Goal: Transaction & Acquisition: Purchase product/service

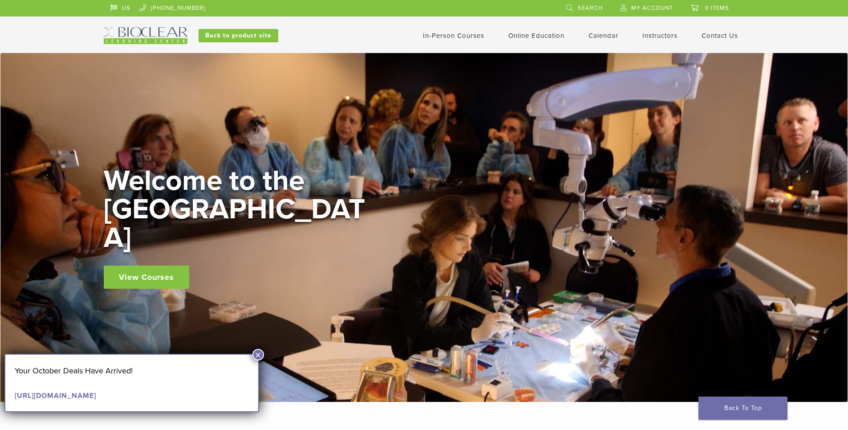
click at [441, 35] on link "In-Person Courses" at bounding box center [453, 36] width 61 height 8
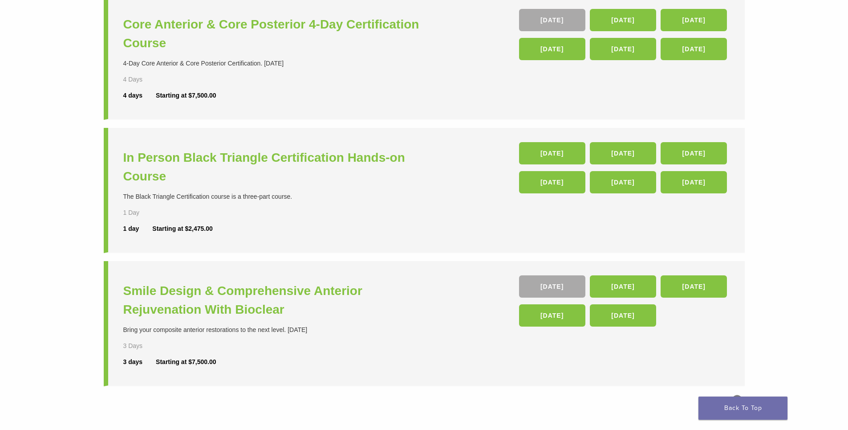
scroll to position [356, 0]
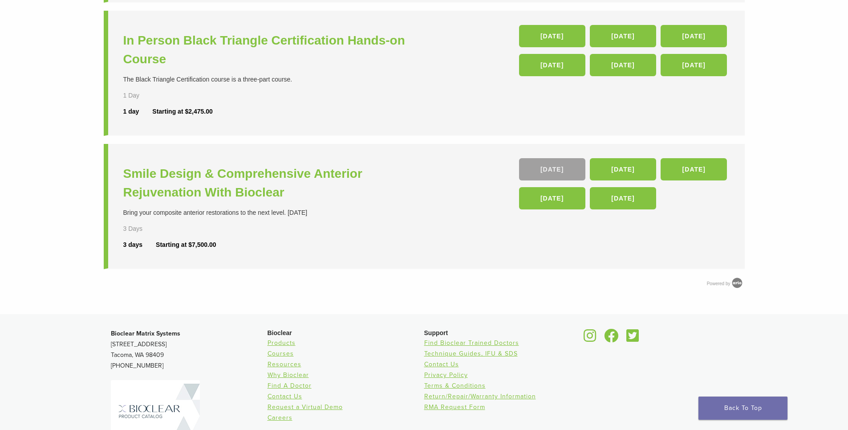
click at [545, 170] on link "[DATE]" at bounding box center [552, 169] width 66 height 22
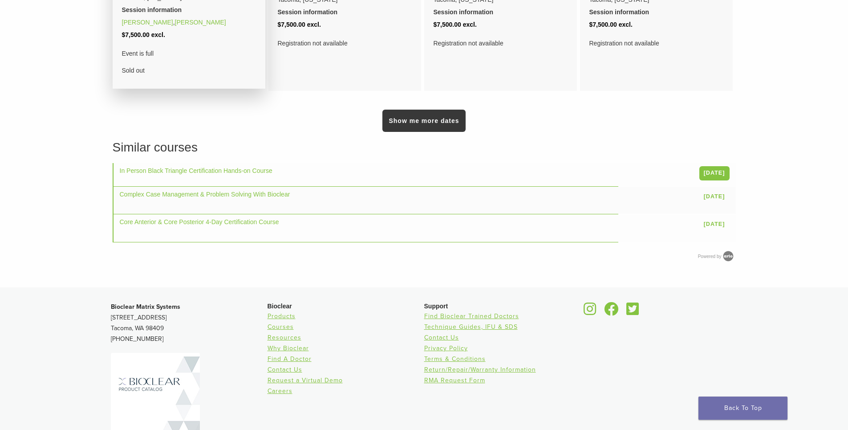
scroll to position [579, 0]
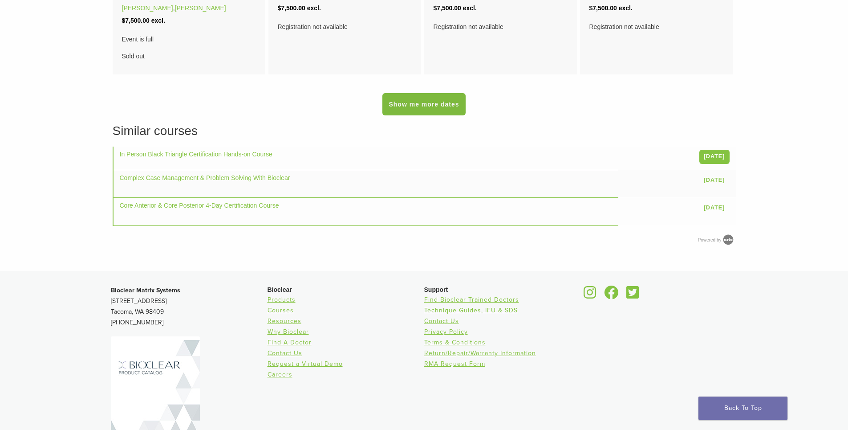
click at [432, 115] on link "Show me more dates" at bounding box center [423, 104] width 83 height 22
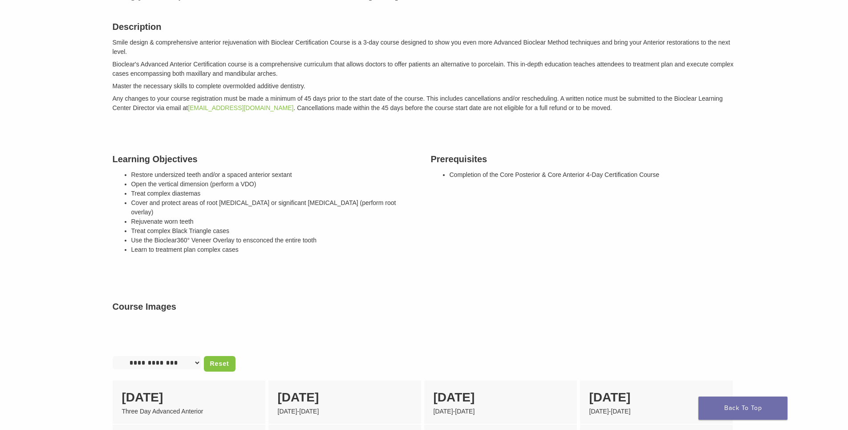
scroll to position [0, 0]
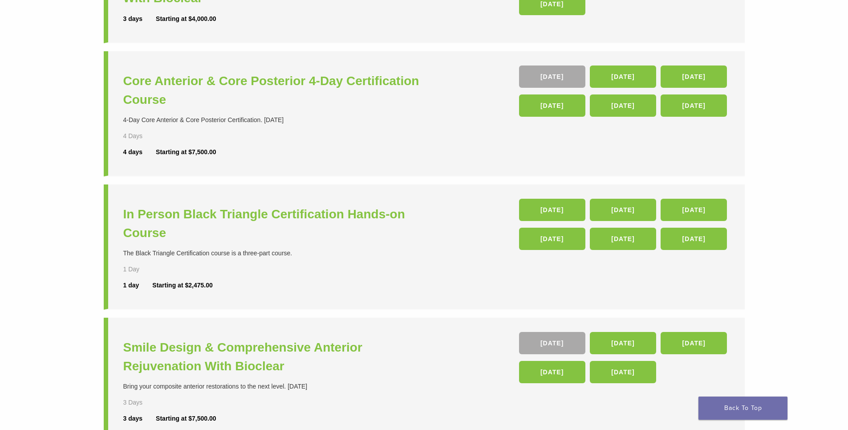
scroll to position [89, 0]
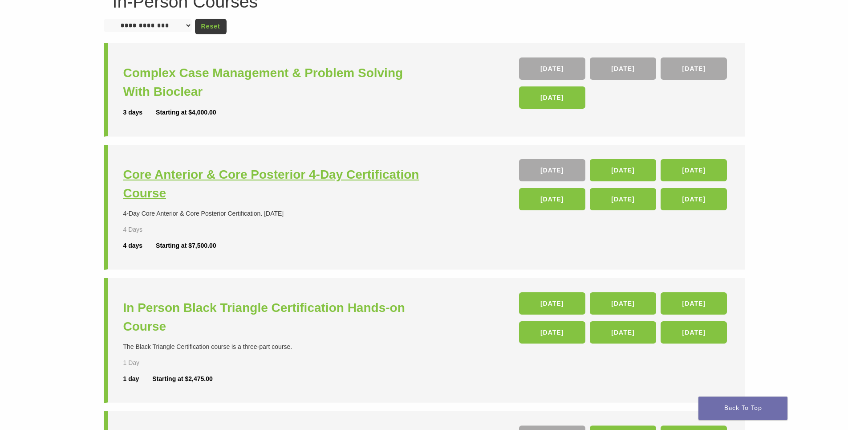
click at [262, 170] on h3 "Core Anterior & Core Posterior 4-Day Certification Course" at bounding box center [274, 183] width 303 height 37
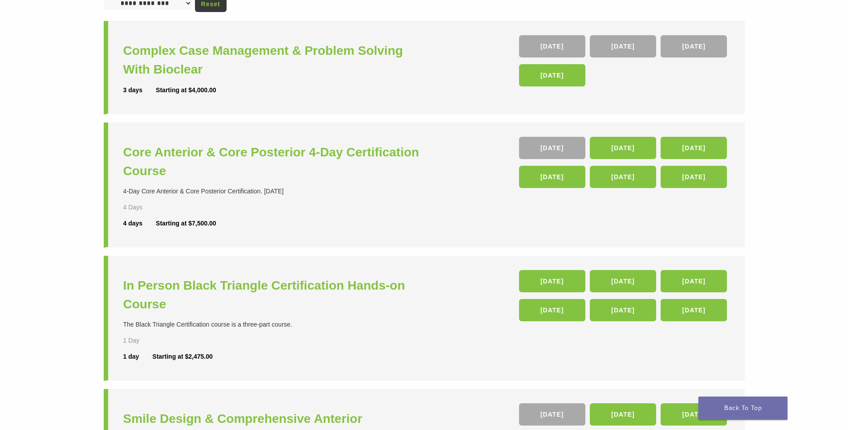
scroll to position [134, 0]
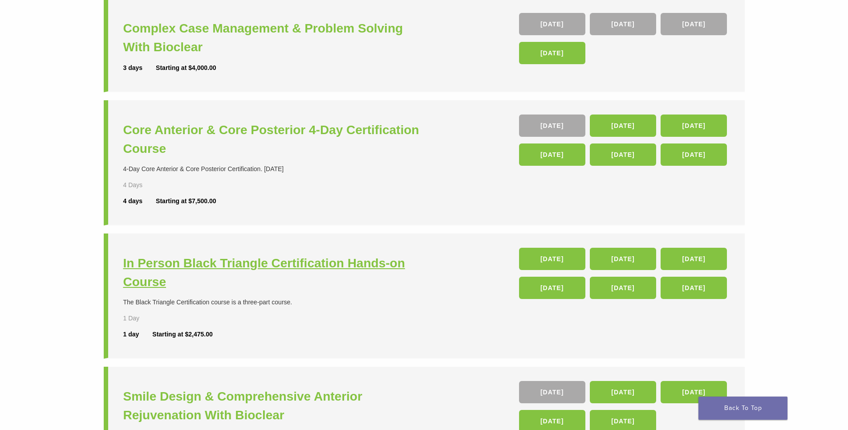
click at [324, 272] on h3 "In Person Black Triangle Certification Hands-on Course" at bounding box center [274, 272] width 303 height 37
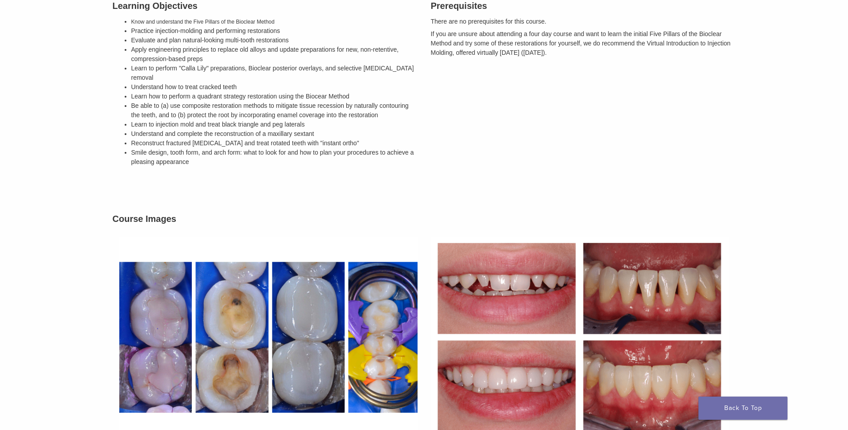
scroll to position [445, 0]
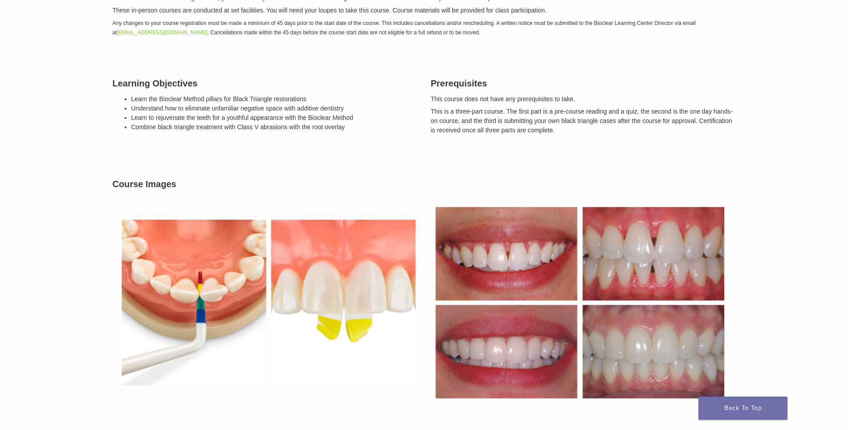
scroll to position [445, 0]
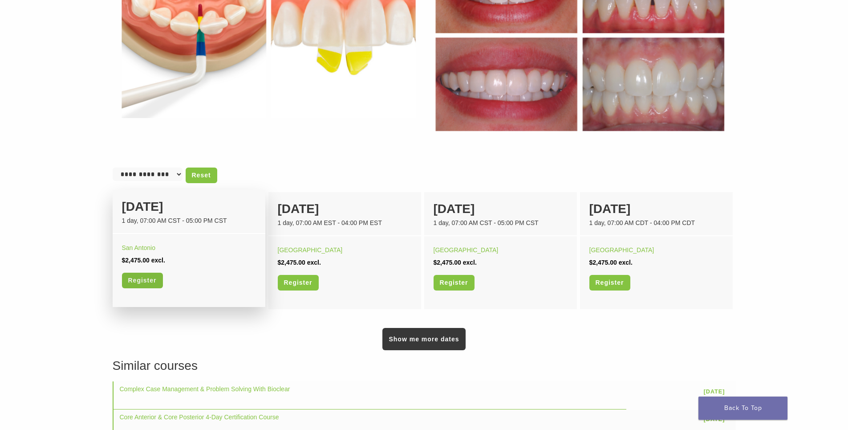
click at [155, 277] on link "Register" at bounding box center [142, 280] width 41 height 16
click at [142, 290] on div "Register" at bounding box center [189, 283] width 134 height 23
click at [139, 280] on link "Register" at bounding box center [142, 280] width 41 height 16
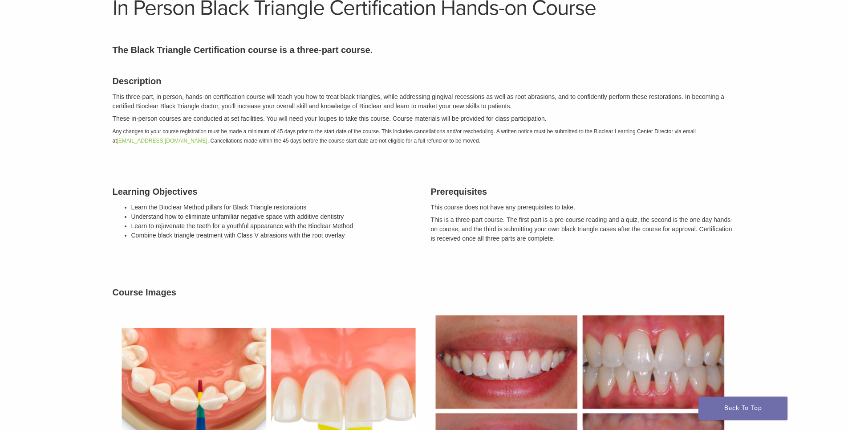
scroll to position [0, 0]
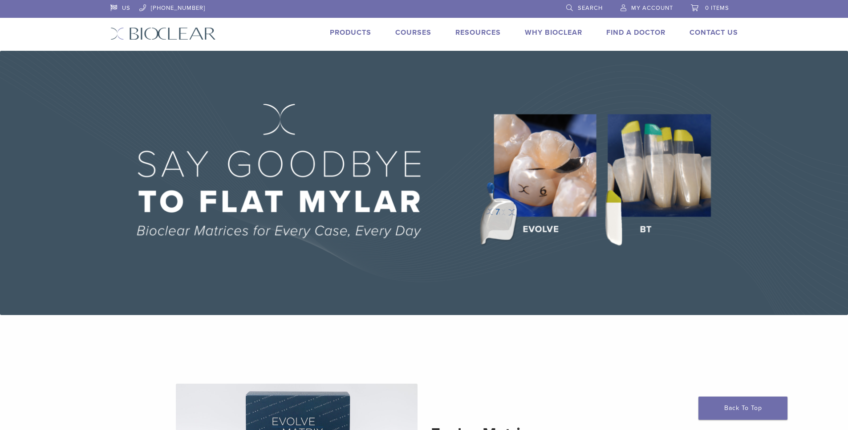
click at [357, 30] on link "Products" at bounding box center [350, 32] width 41 height 9
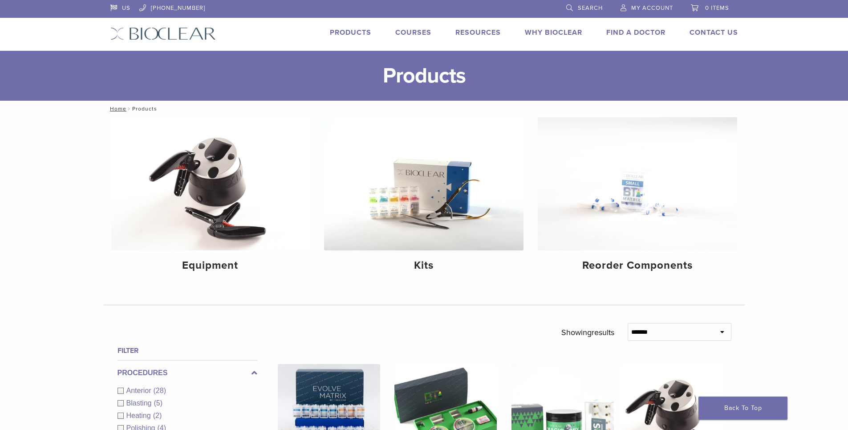
scroll to position [178, 0]
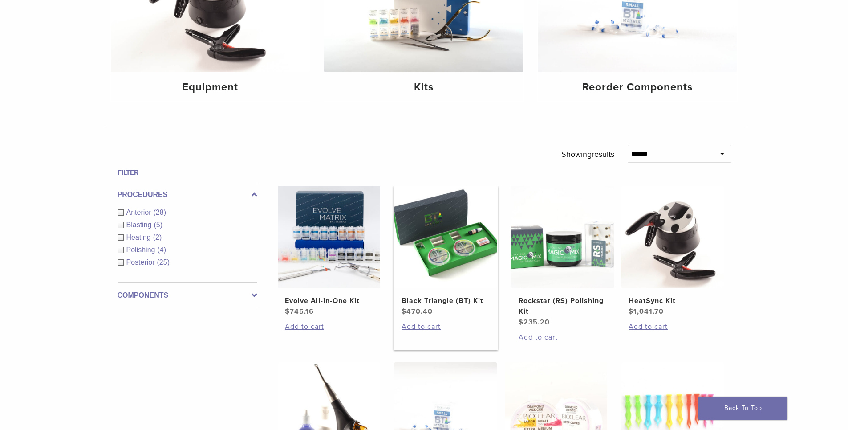
click at [459, 240] on img at bounding box center [445, 237] width 102 height 102
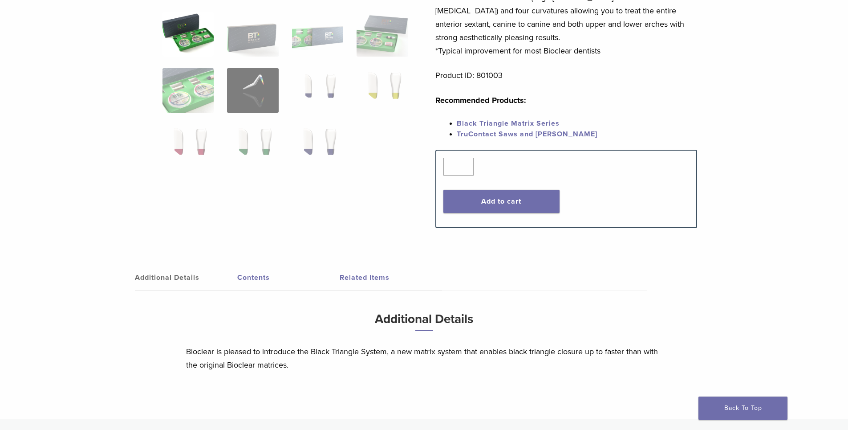
scroll to position [312, 0]
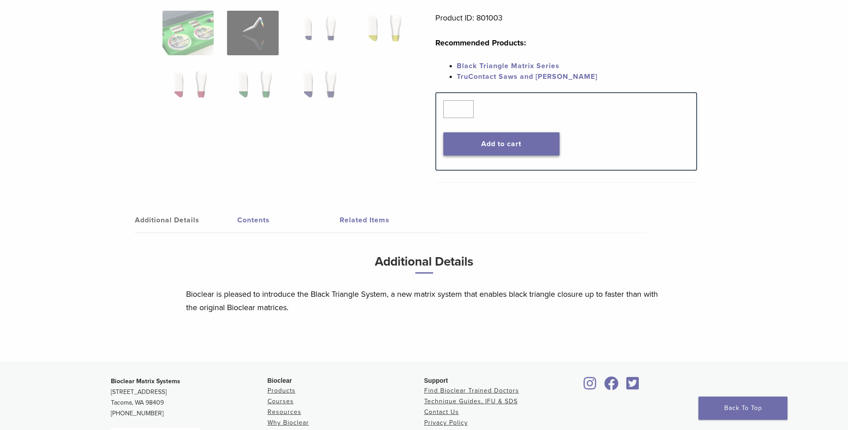
click at [465, 153] on button "Add to cart" at bounding box center [501, 143] width 116 height 23
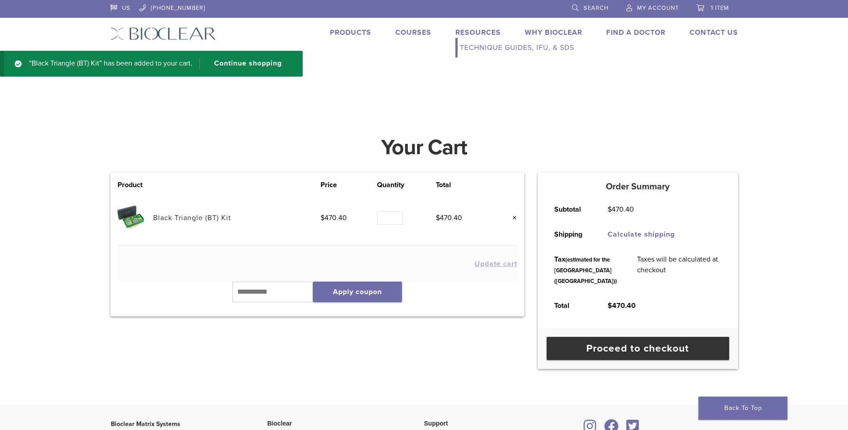
click at [477, 45] on link "Technique Guides, IFU, & SDS" at bounding box center [517, 48] width 119 height 20
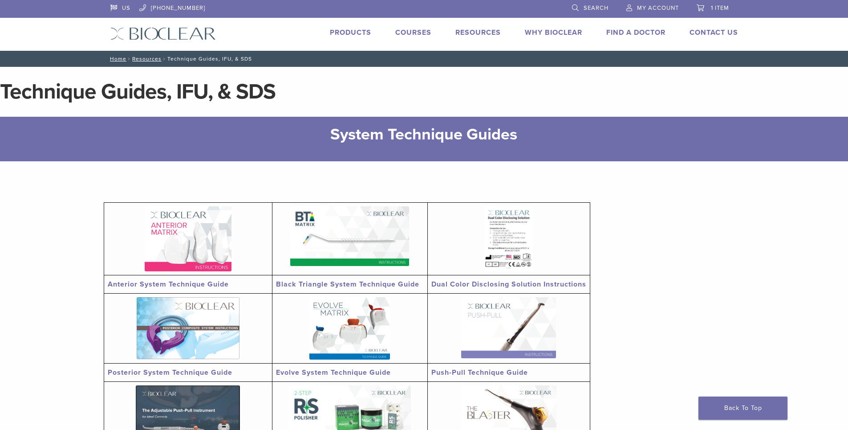
click at [369, 285] on link "Black Triangle System Technique Guide" at bounding box center [347, 284] width 143 height 9
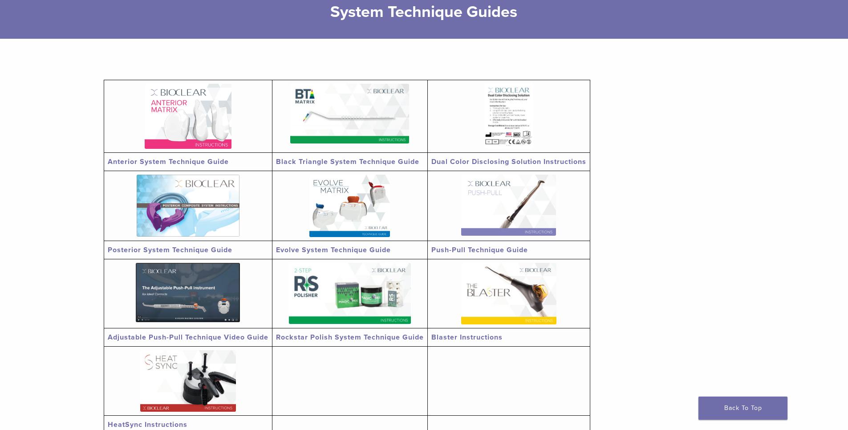
scroll to position [178, 0]
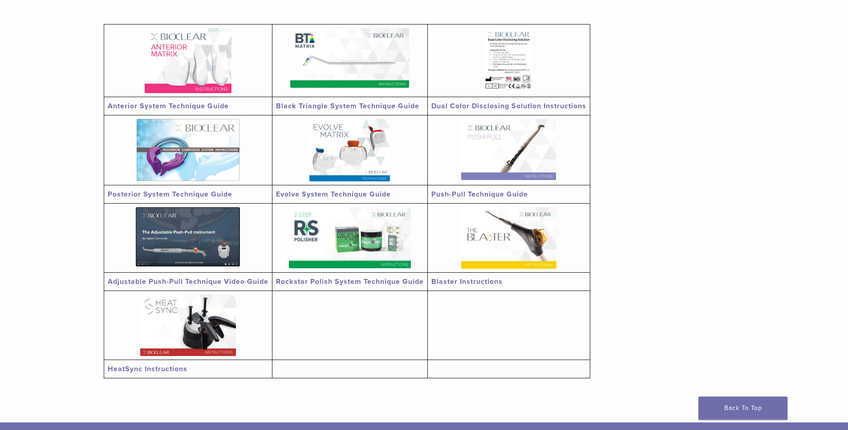
click at [516, 234] on img at bounding box center [508, 237] width 95 height 61
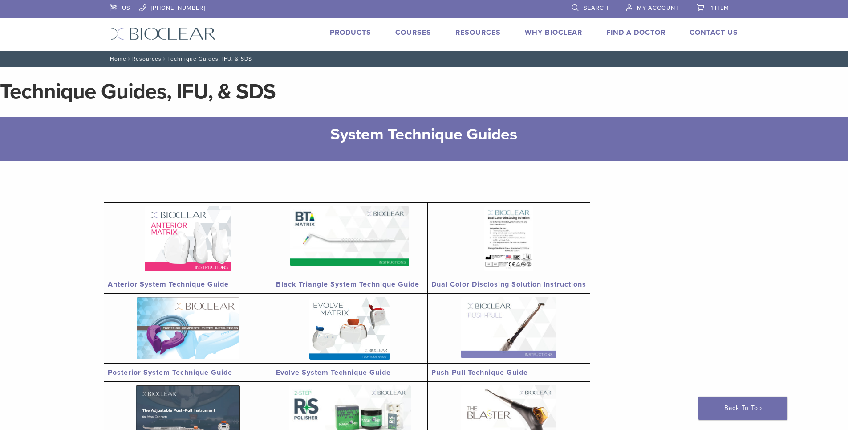
click at [198, 248] on img at bounding box center [188, 238] width 87 height 65
